Goal: Communication & Community: Ask a question

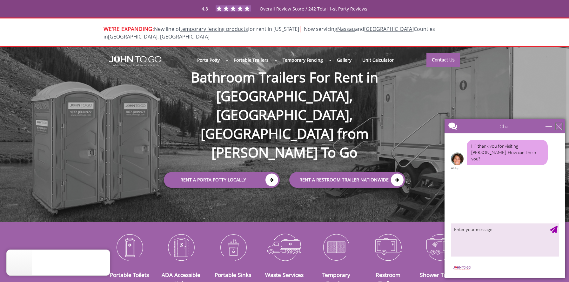
click at [558, 126] on div "close" at bounding box center [559, 126] width 6 height 6
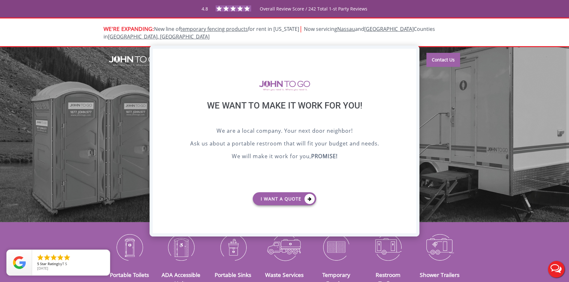
click at [409, 53] on div "X" at bounding box center [412, 54] width 10 height 11
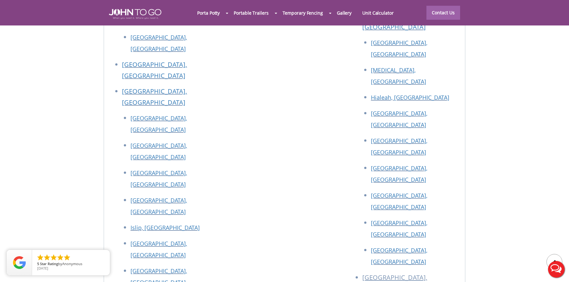
scroll to position [2828, 0]
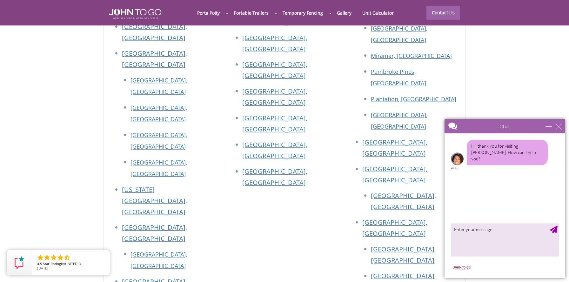
scroll to position [2415, 0]
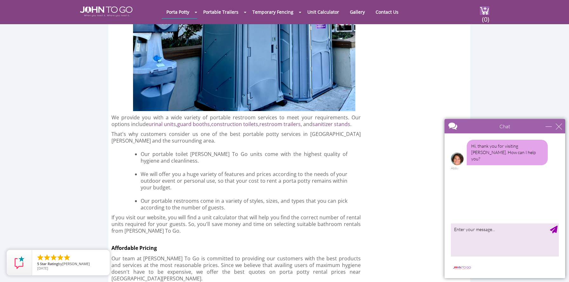
scroll to position [1239, 0]
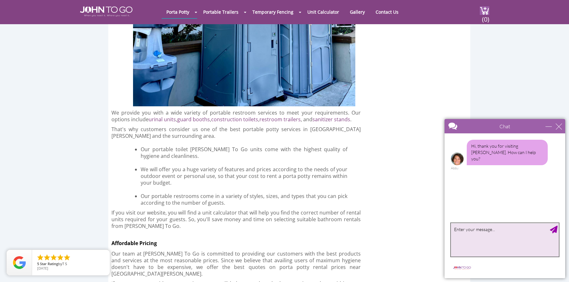
click at [479, 239] on textarea "type your message" at bounding box center [505, 239] width 108 height 33
type textarea "how would i create a portal?"
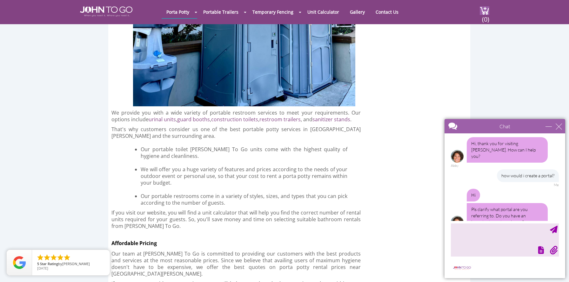
scroll to position [10, 0]
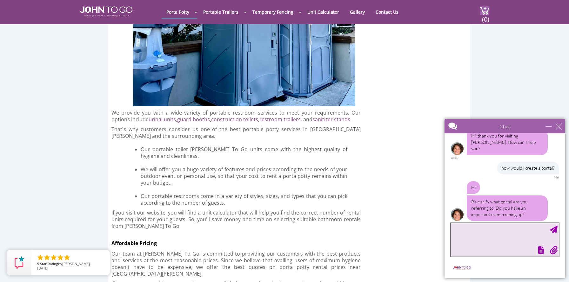
click at [490, 238] on textarea "type your message" at bounding box center [505, 239] width 108 height 33
type textarea "payment"
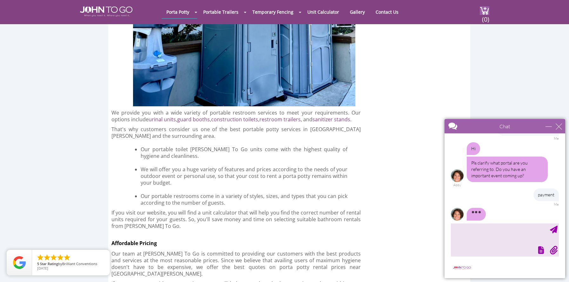
scroll to position [55, 0]
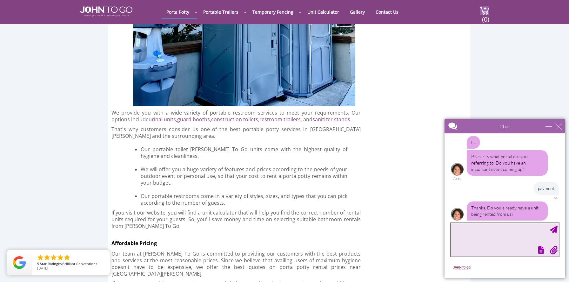
click at [485, 239] on textarea "type your message" at bounding box center [505, 239] width 108 height 33
type textarea "yes. acct #26921"
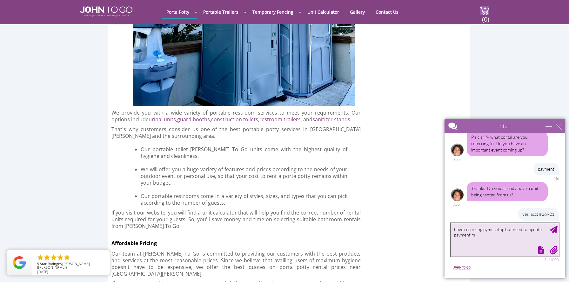
scroll to position [94, 0]
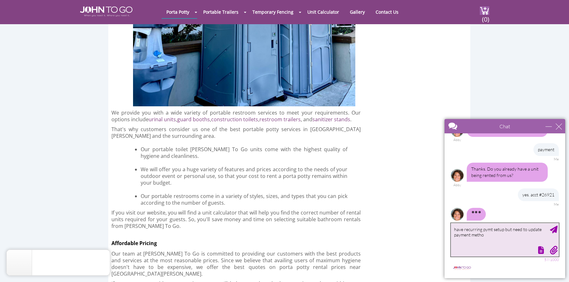
type textarea "have recurring pymt setup but need to update payment method"
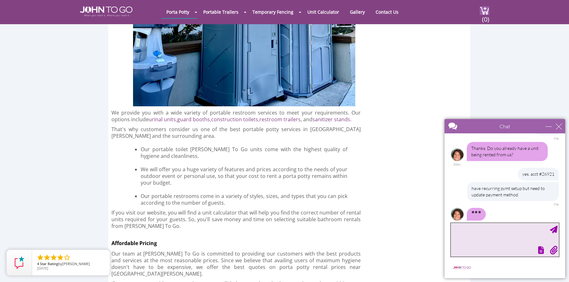
click at [485, 239] on textarea "type your message" at bounding box center [505, 239] width 108 height 33
type textarea "not sure how to go about to update payment"
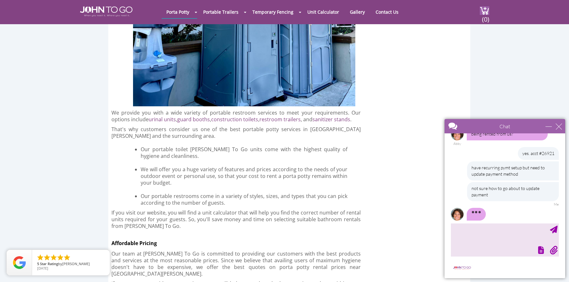
scroll to position [154, 0]
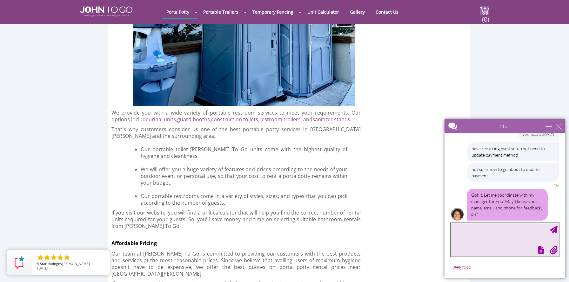
click at [510, 239] on textarea "type your message" at bounding box center [505, 239] width 108 height 33
type textarea "carrie"
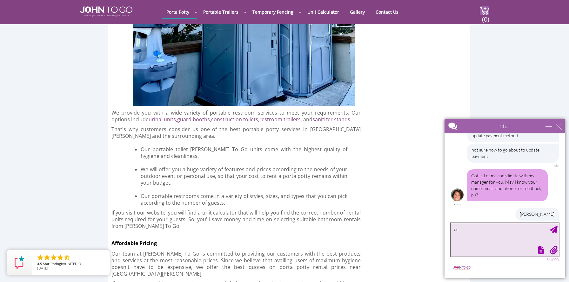
type textarea "a"
type textarea "admin@aplus.build is the email"
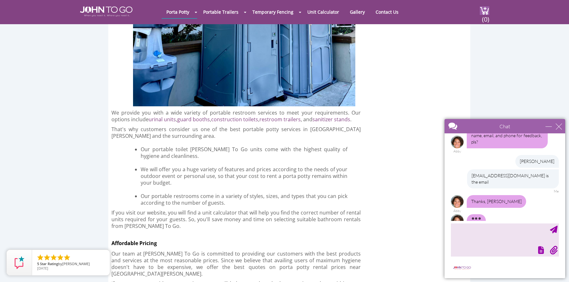
scroll to position [234, 0]
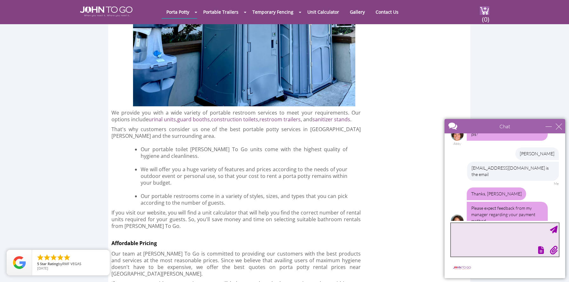
click at [469, 244] on textarea "type your message" at bounding box center [505, 239] width 108 height 33
type textarea "k. thx"
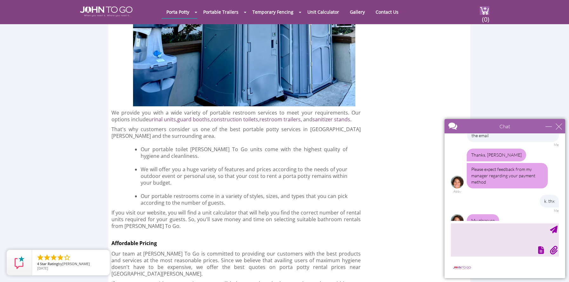
scroll to position [294, 0]
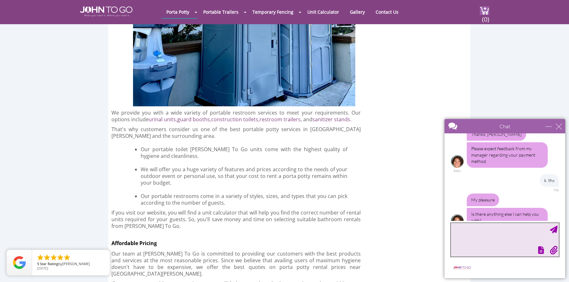
click at [531, 228] on textarea "type your message" at bounding box center [505, 239] width 108 height 33
type textarea "no ty"
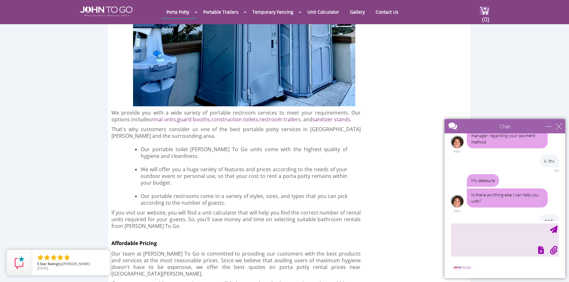
click at [560, 130] on div "Chat" at bounding box center [505, 126] width 121 height 14
click at [558, 126] on div "close" at bounding box center [559, 126] width 6 height 6
type input "Continue Chat"
type input "End Chat"
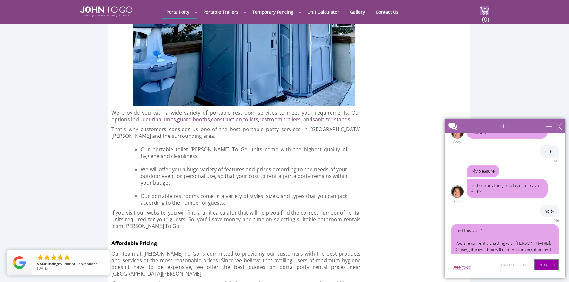
click at [543, 264] on input "End Chat" at bounding box center [546, 264] width 25 height 11
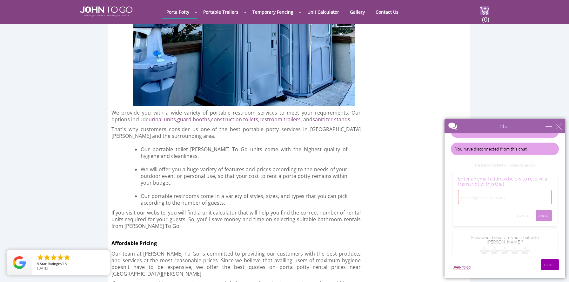
scroll to position [340, 0]
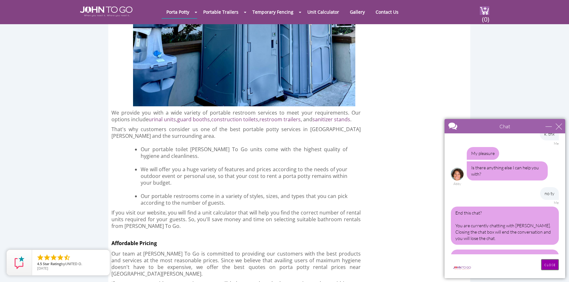
click at [548, 262] on input "CLOSE" at bounding box center [550, 264] width 18 height 11
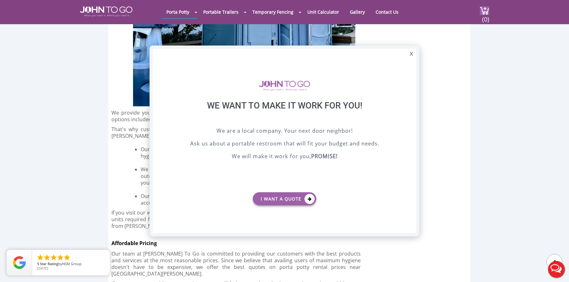
scroll to position [0, 0]
